Goal: Task Accomplishment & Management: Use online tool/utility

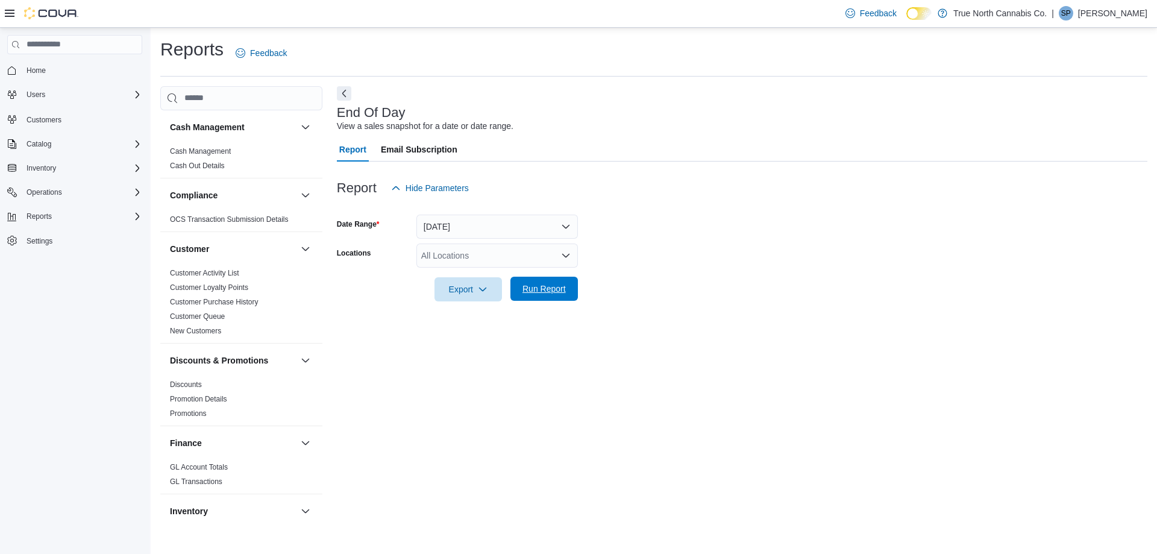
click at [547, 288] on span "Run Report" at bounding box center [544, 289] width 43 height 12
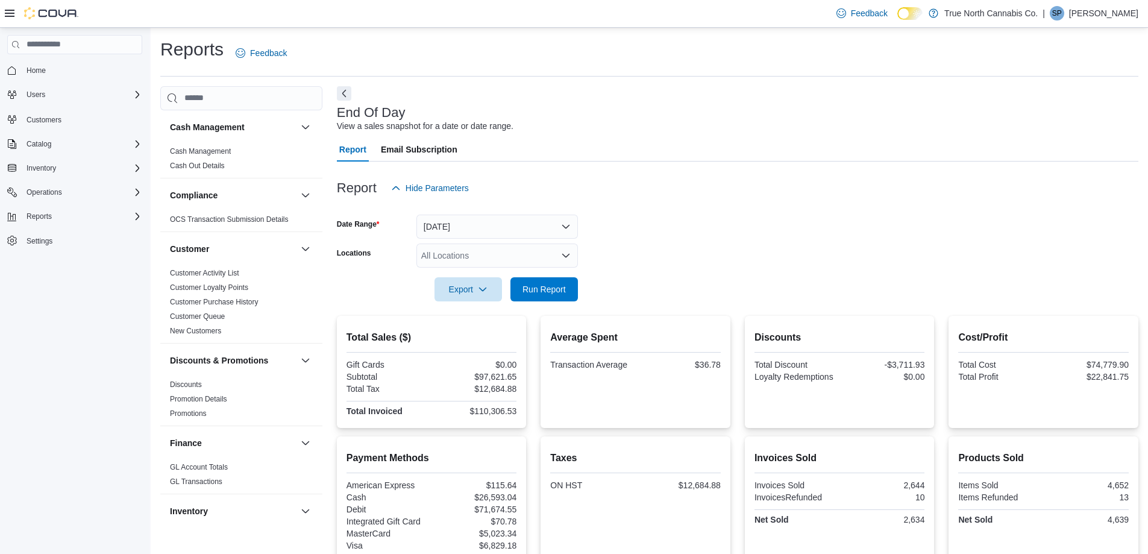
click at [529, 247] on div "All Locations" at bounding box center [498, 256] width 162 height 24
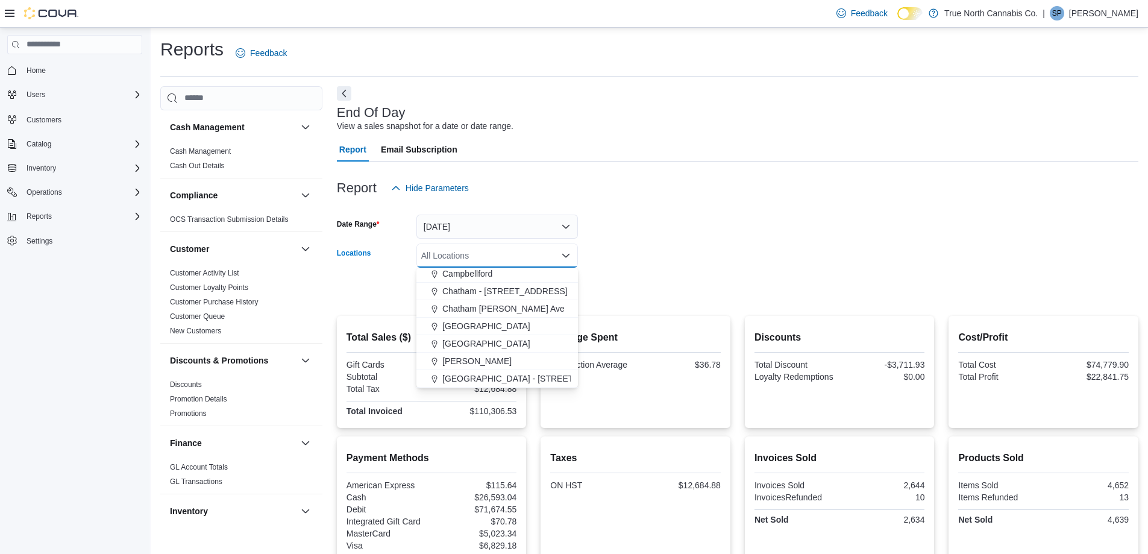
scroll to position [181, 0]
click at [477, 283] on span "Chatham - [STREET_ADDRESS]" at bounding box center [504, 287] width 125 height 12
click at [404, 256] on div "Locations" at bounding box center [374, 256] width 75 height 24
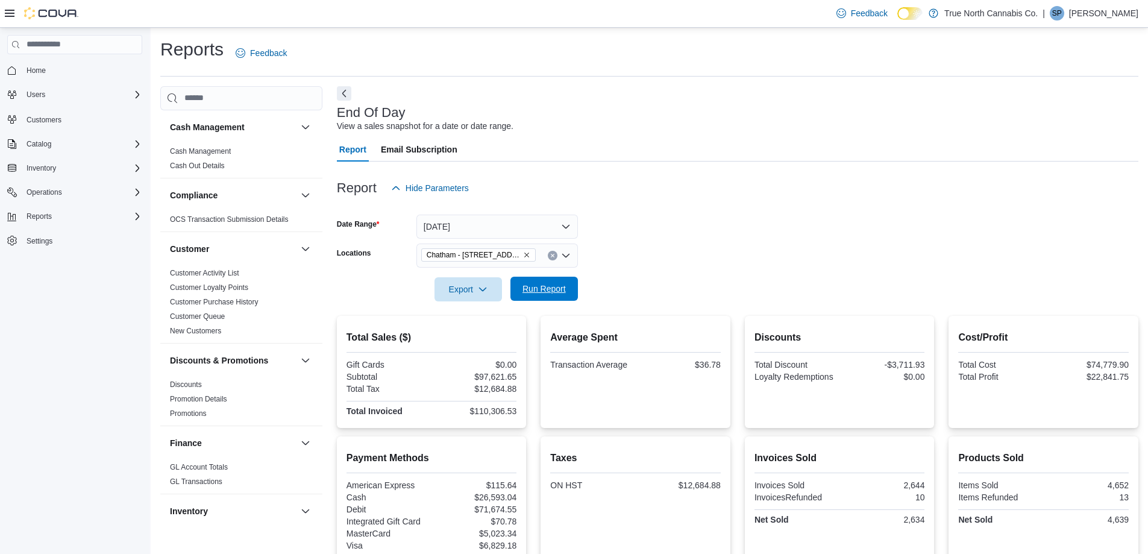
click at [520, 300] on span "Run Report" at bounding box center [544, 289] width 53 height 24
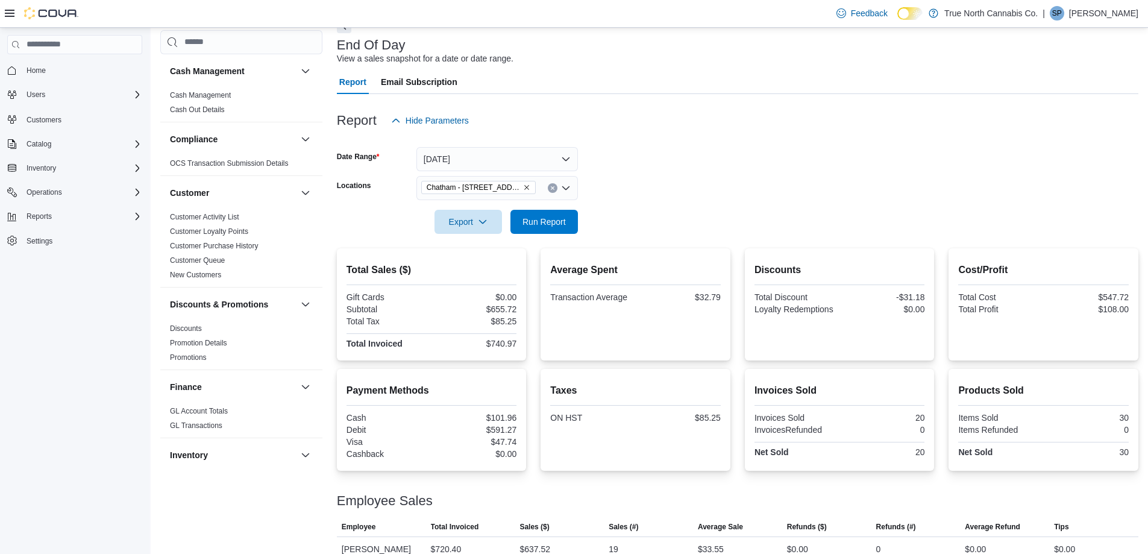
scroll to position [110, 0]
